Goal: Register for event/course

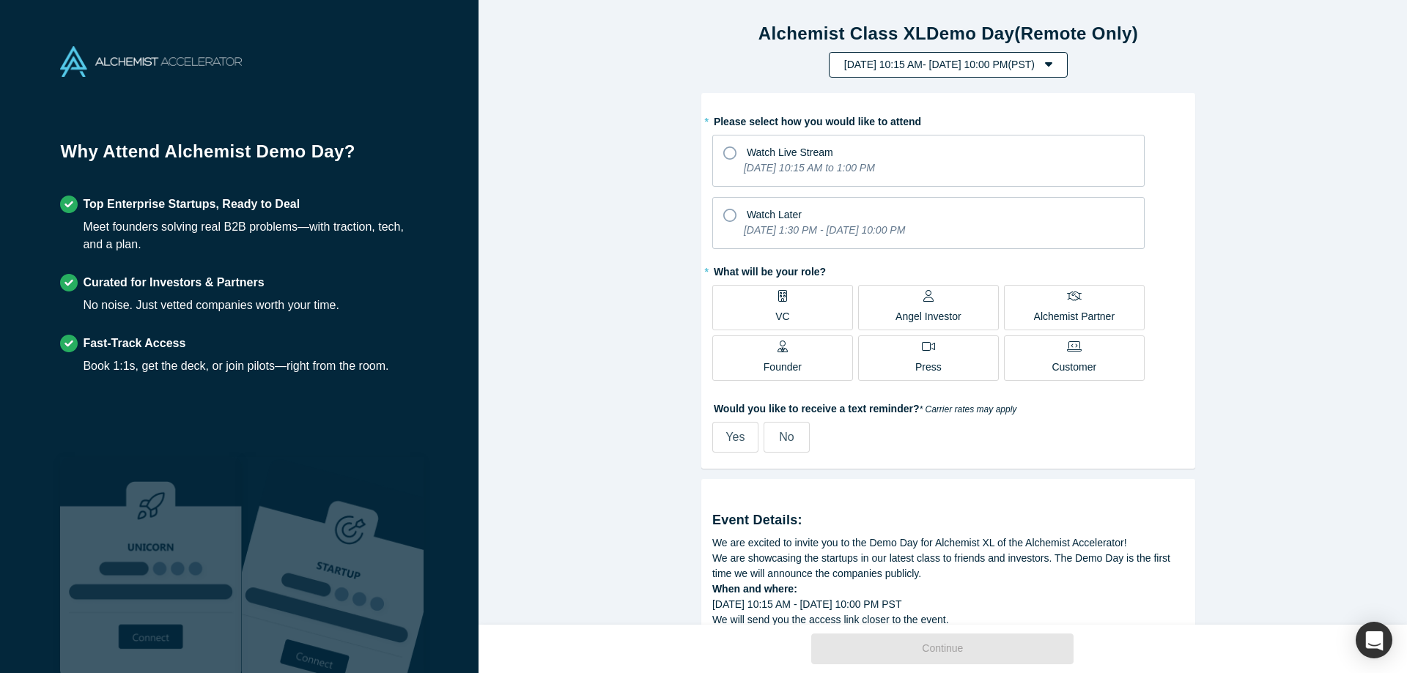
click at [1052, 64] on icon "button" at bounding box center [1048, 64] width 7 height 4
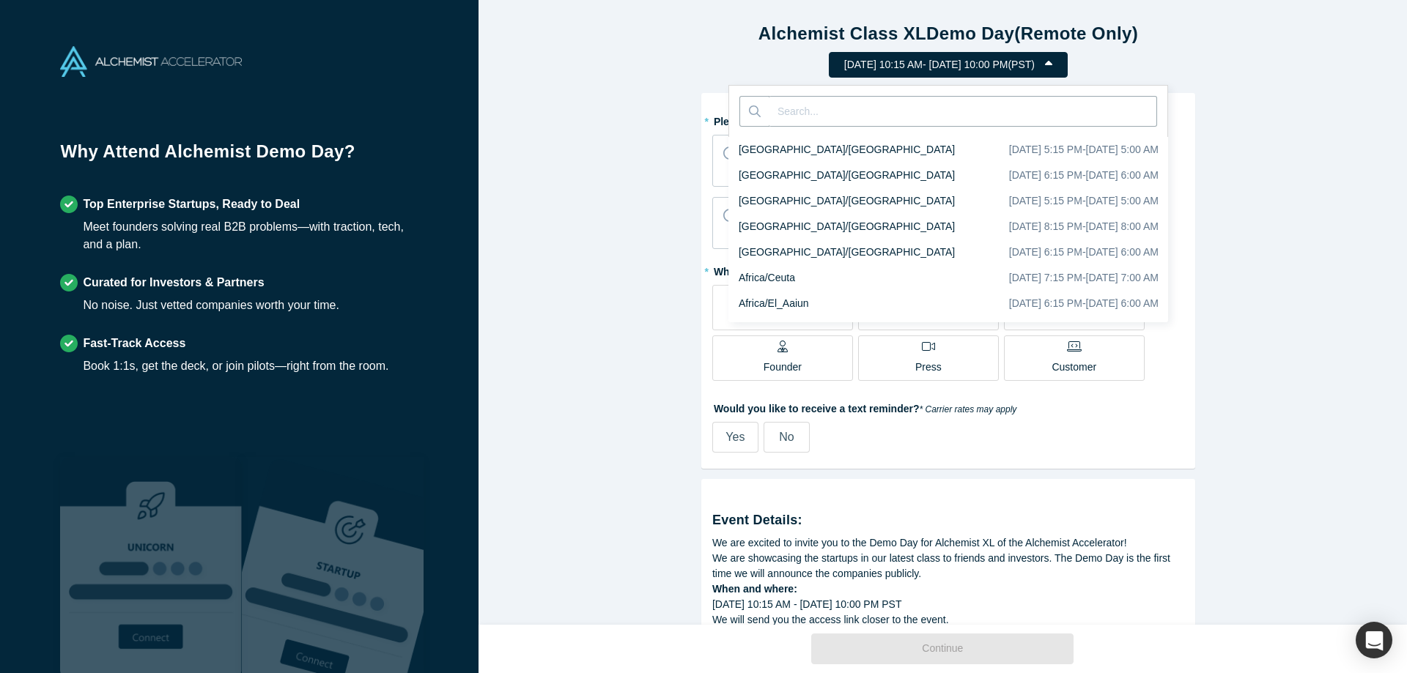
click at [572, 128] on div "Alchemist Class XL Demo Day (Remote Only) [DATE] 10:15 AM - [DATE] 10:00 PM ( P…" at bounding box center [948, 318] width 939 height 636
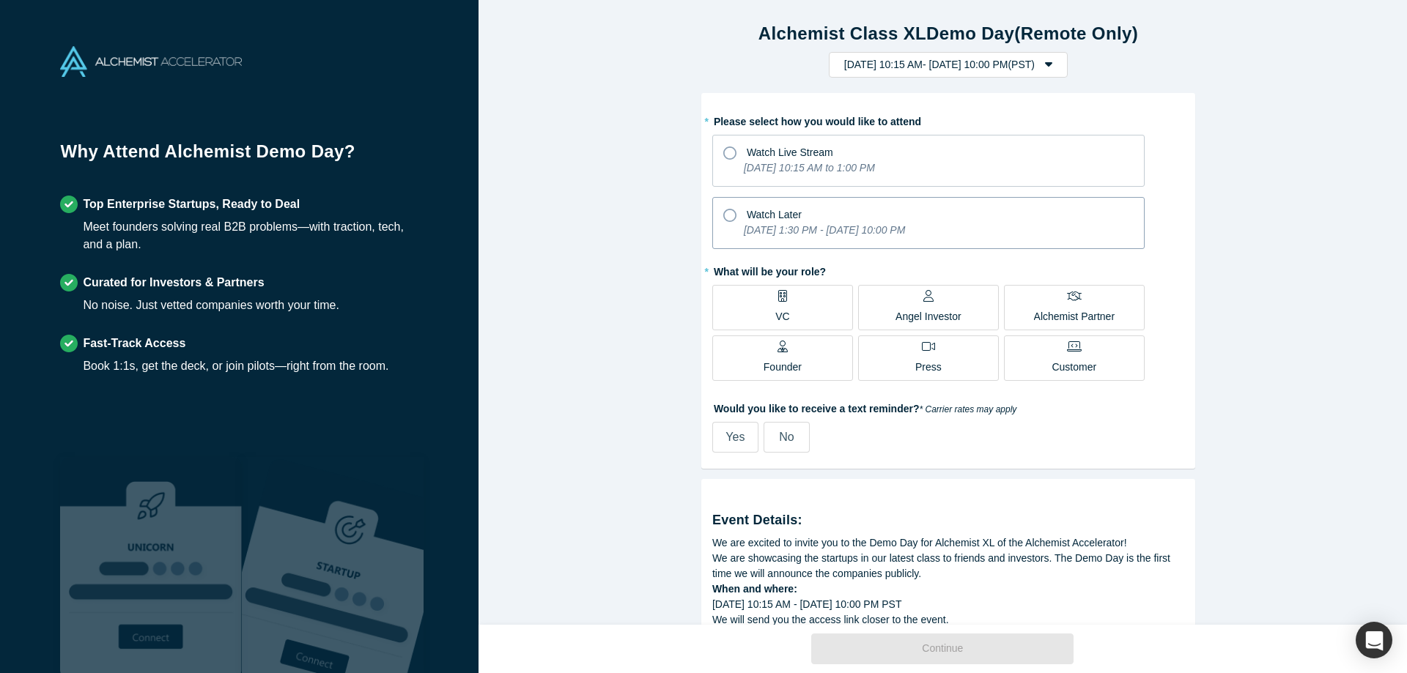
click at [725, 217] on icon at bounding box center [729, 215] width 13 height 13
click at [0, 0] on input "Watch Later [DATE] 1:30 PM - [DATE] 10:00 PM" at bounding box center [0, 0] width 0 height 0
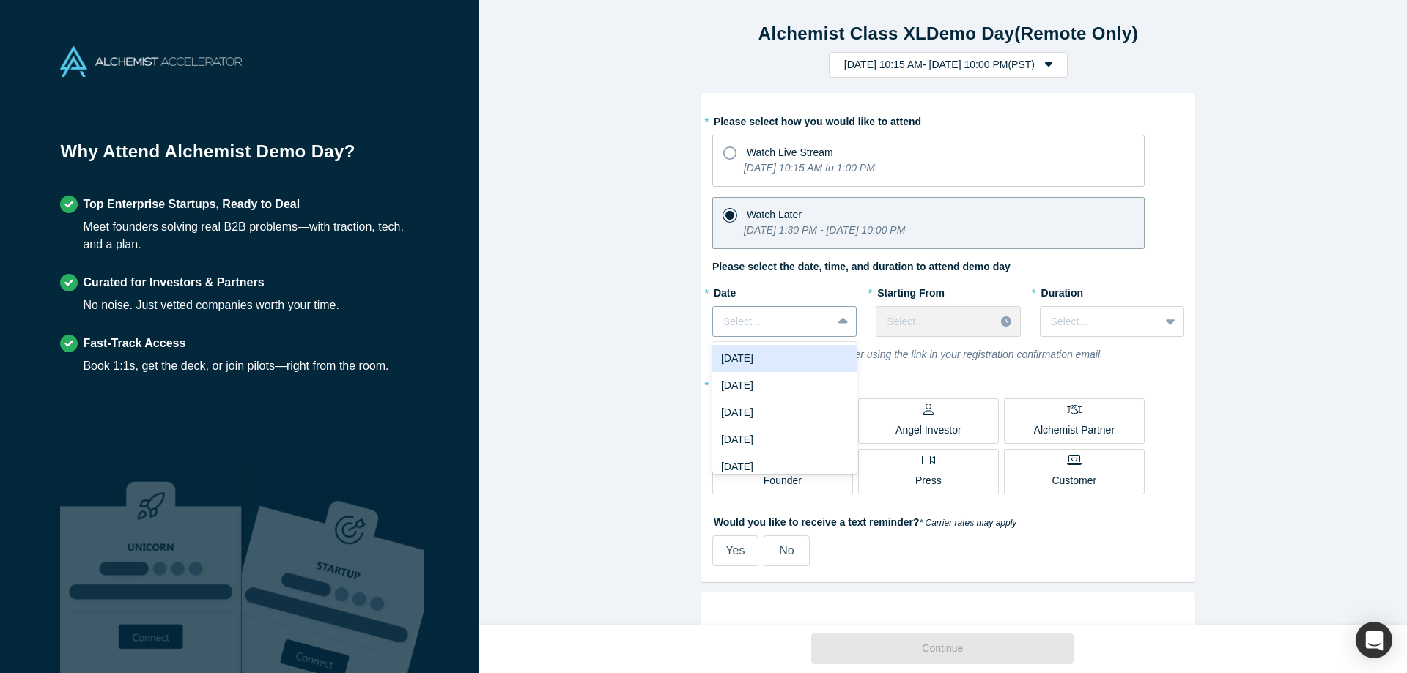
click at [734, 324] on div at bounding box center [772, 322] width 98 height 18
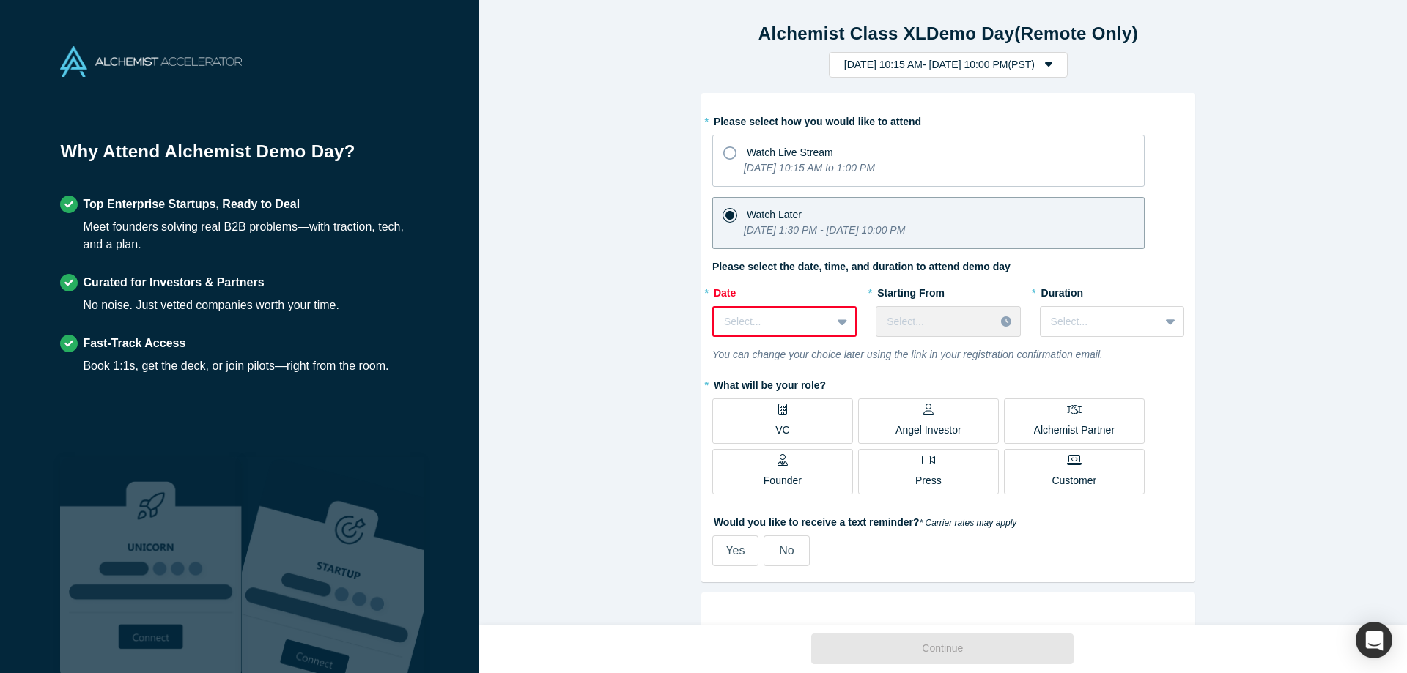
click at [632, 282] on div "Alchemist Class XL Demo Day (Remote Only) [DATE] 10:15 AM - [DATE] 10:00 PM ( P…" at bounding box center [948, 318] width 939 height 636
